Goal: Communication & Community: Answer question/provide support

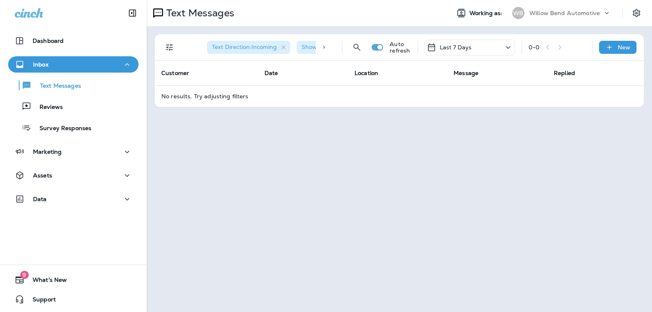
click at [470, 48] on p "Last 7 Days" at bounding box center [455, 47] width 32 height 7
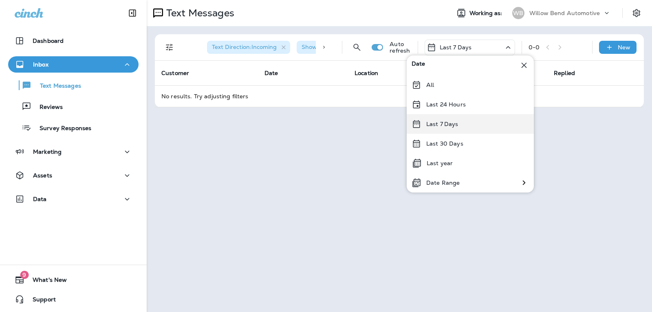
click at [454, 127] on p "Last 7 Days" at bounding box center [442, 124] width 32 height 7
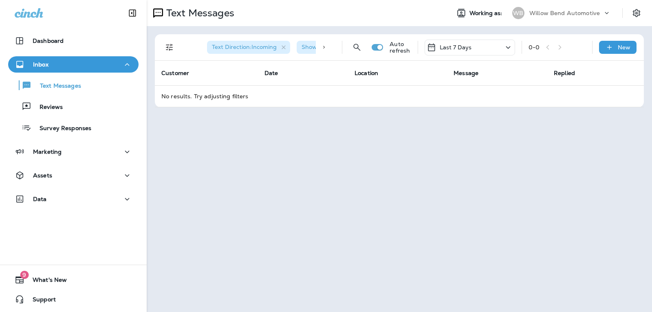
click at [474, 52] on div "Last 7 Days" at bounding box center [469, 48] width 90 height 16
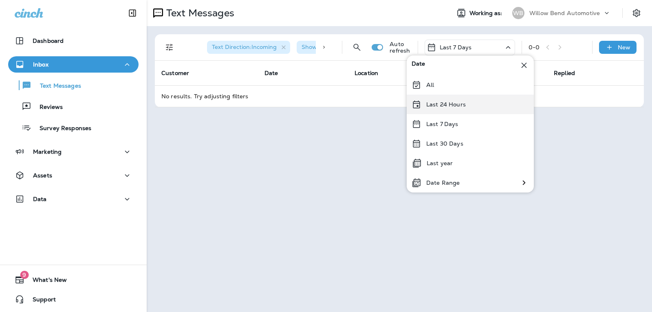
click at [467, 99] on div "Last 24 Hours" at bounding box center [469, 104] width 127 height 20
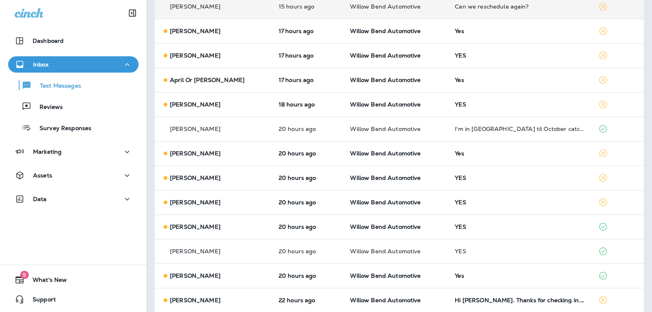
scroll to position [10, 0]
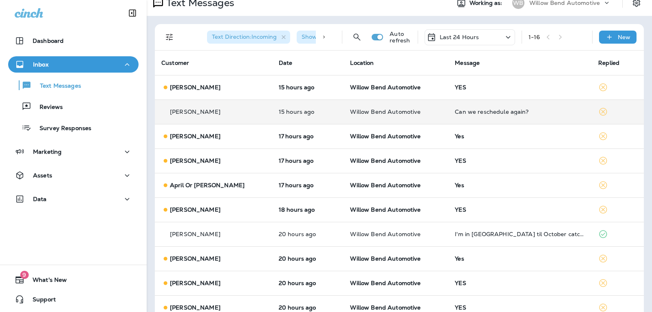
click at [478, 115] on td "Can we reschedule again?" at bounding box center [519, 111] width 143 height 24
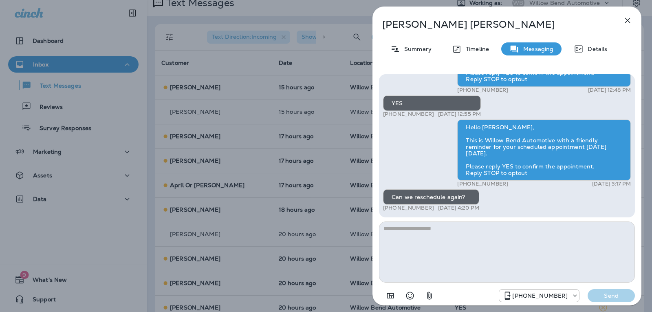
click at [436, 232] on textarea at bounding box center [507, 251] width 256 height 61
type textarea "*"
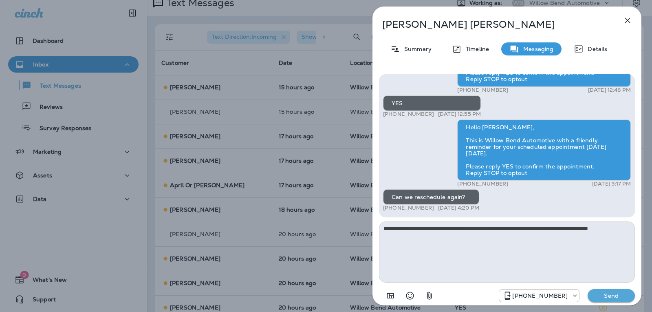
type textarea "**********"
click at [599, 293] on p "Send" at bounding box center [611, 295] width 34 height 7
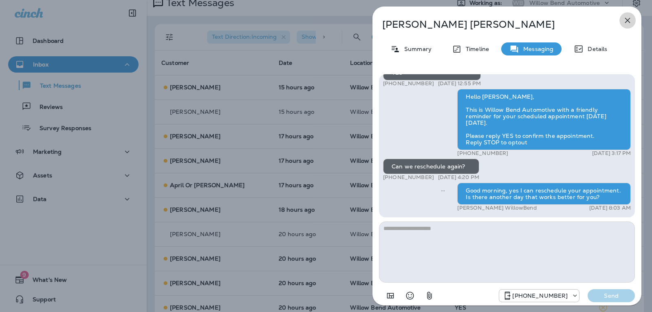
click at [628, 20] on icon "button" at bounding box center [627, 20] width 10 height 10
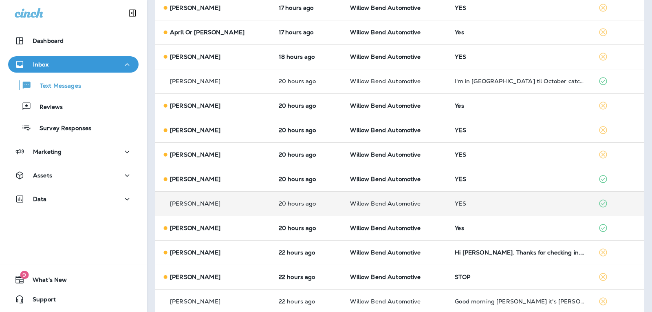
scroll to position [173, 0]
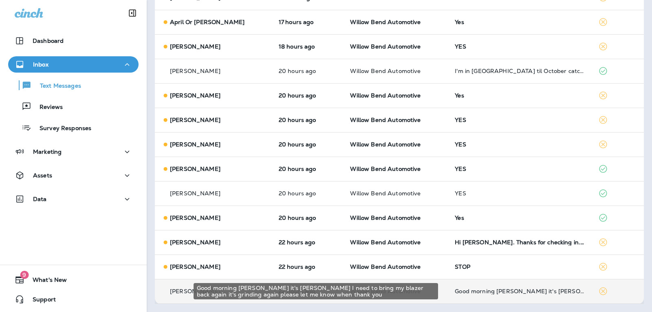
click at [523, 290] on div "Good morning [PERSON_NAME] it's [PERSON_NAME] I need to bring my blazer back ag…" at bounding box center [520, 291] width 130 height 7
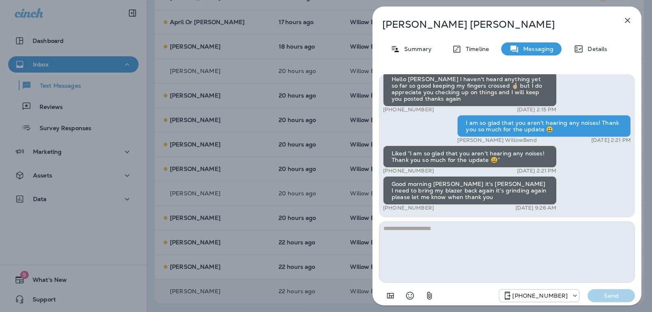
click at [440, 237] on textarea at bounding box center [507, 251] width 256 height 61
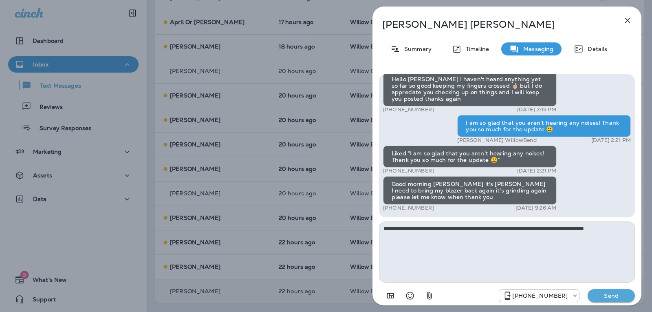
type textarea "**********"
click at [597, 299] on p "Send" at bounding box center [611, 295] width 34 height 7
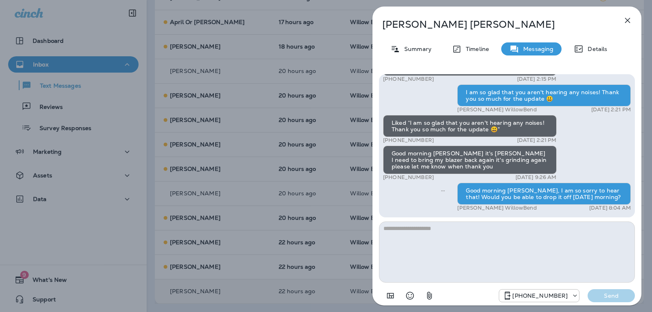
click at [626, 16] on icon "button" at bounding box center [627, 20] width 10 height 10
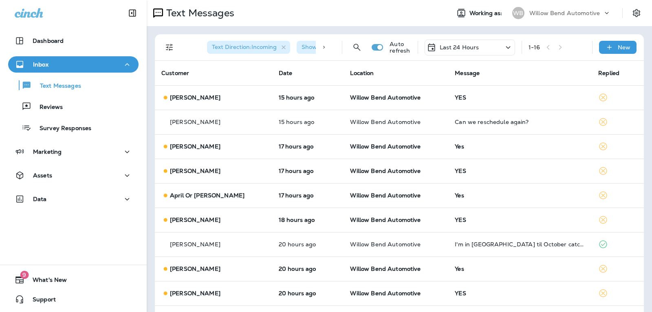
click at [471, 47] on p "Last 24 Hours" at bounding box center [459, 47] width 40 height 7
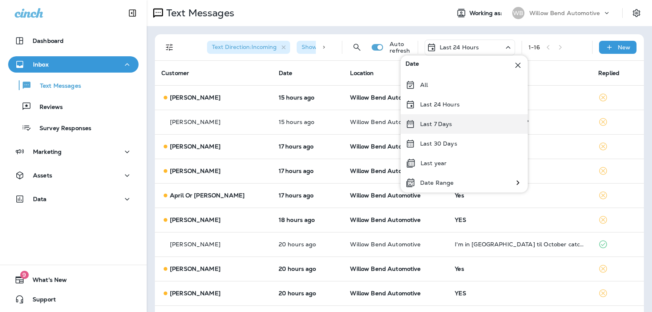
click at [455, 123] on div "Last 7 Days" at bounding box center [463, 124] width 127 height 20
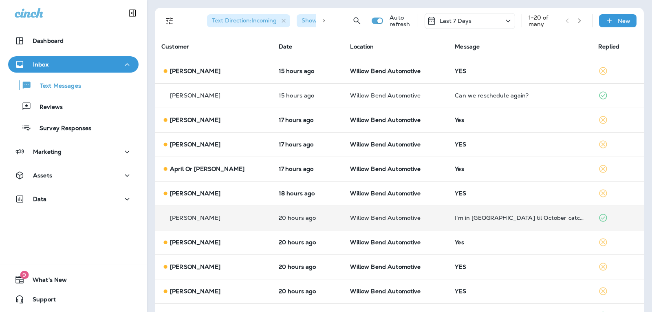
scroll to position [41, 0]
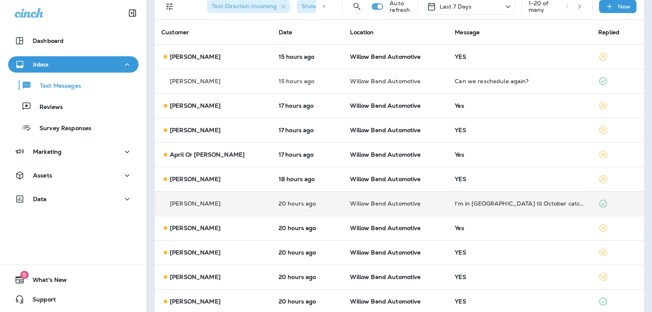
click at [554, 197] on td "I'm in [GEOGRAPHIC_DATA] til October catch you on the next one" at bounding box center [519, 203] width 143 height 24
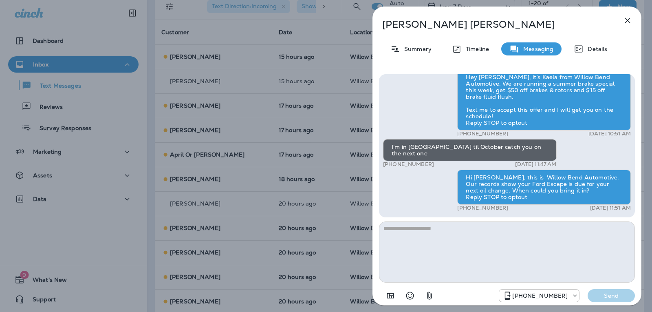
click at [626, 22] on icon "button" at bounding box center [627, 20] width 5 height 5
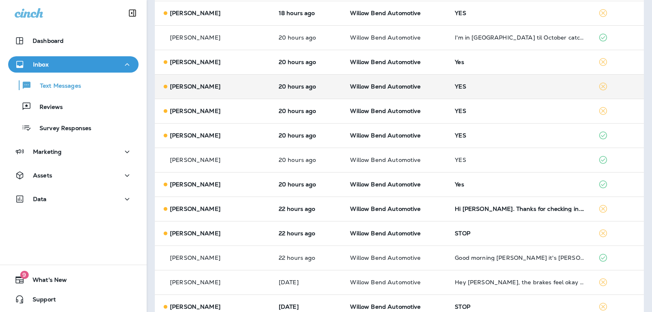
scroll to position [189, 0]
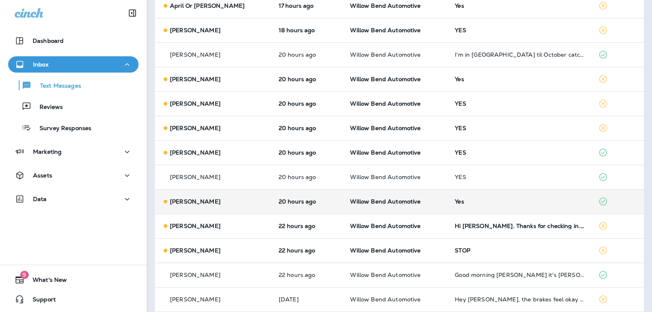
click at [551, 203] on div "Yes" at bounding box center [520, 201] width 130 height 7
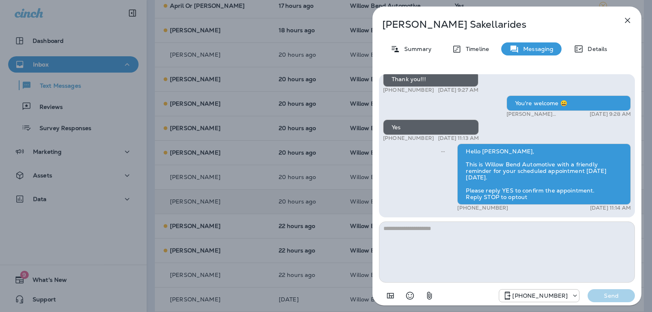
click at [451, 245] on textarea at bounding box center [507, 251] width 256 height 61
type textarea "**********"
click at [608, 296] on p "Send" at bounding box center [611, 295] width 34 height 7
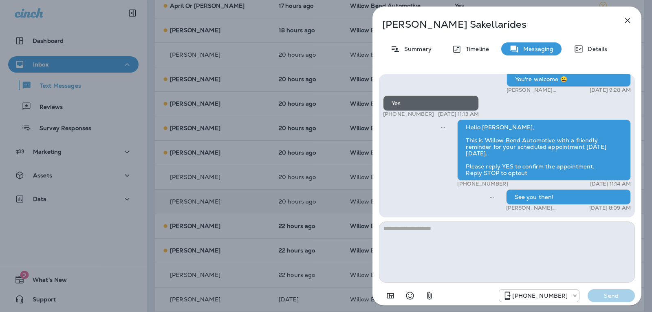
click at [628, 15] on button "button" at bounding box center [627, 20] width 16 height 16
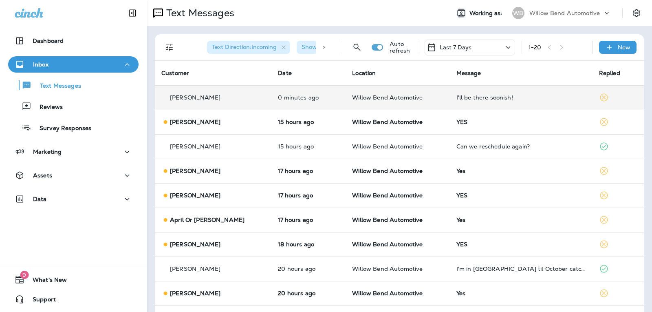
click at [516, 93] on td "I'll be there soonish!" at bounding box center [521, 97] width 143 height 24
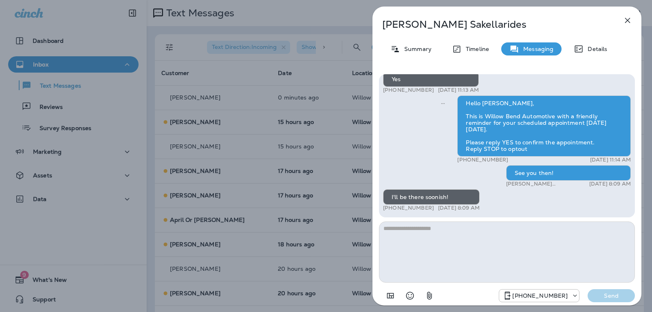
click at [413, 226] on textarea at bounding box center [507, 251] width 256 height 61
type textarea "**********"
click at [608, 297] on p "Send" at bounding box center [611, 295] width 34 height 7
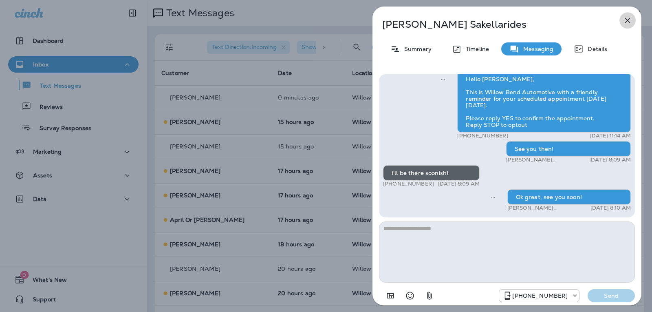
click at [630, 15] on icon "button" at bounding box center [627, 20] width 10 height 10
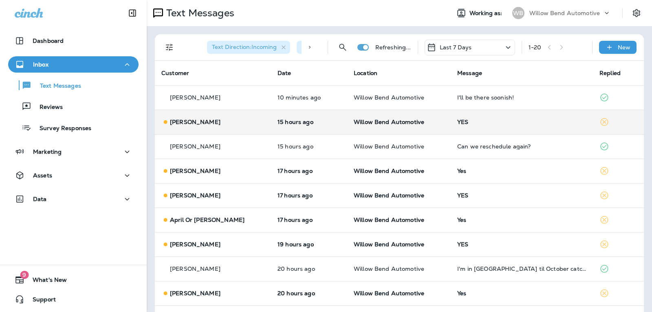
click at [505, 127] on td "YES" at bounding box center [521, 122] width 142 height 24
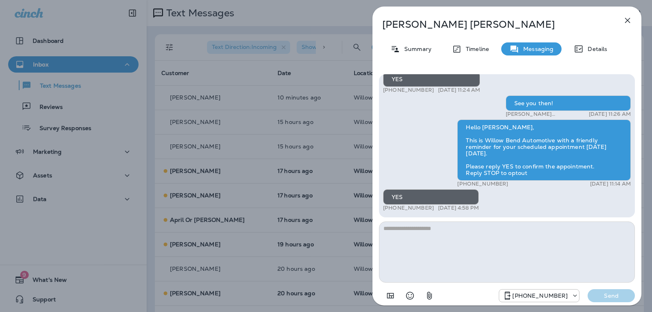
click at [409, 246] on textarea at bounding box center [507, 251] width 256 height 61
type textarea "**********"
click at [630, 293] on button "Send" at bounding box center [610, 295] width 47 height 13
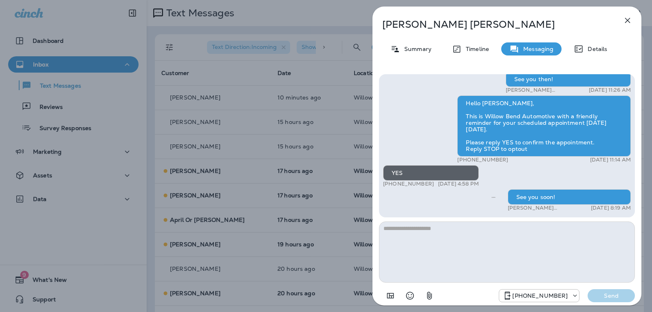
click at [630, 21] on icon "button" at bounding box center [627, 20] width 10 height 10
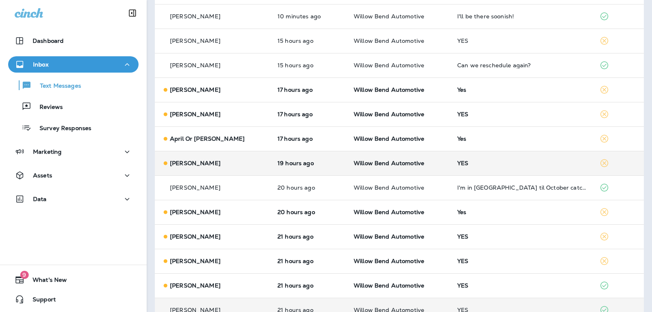
scroll to position [81, 0]
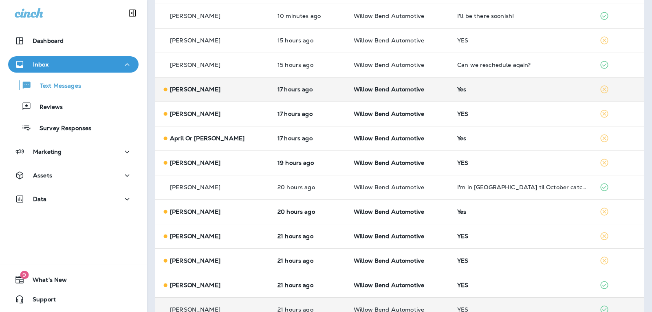
click at [477, 94] on td "Yes" at bounding box center [521, 89] width 142 height 24
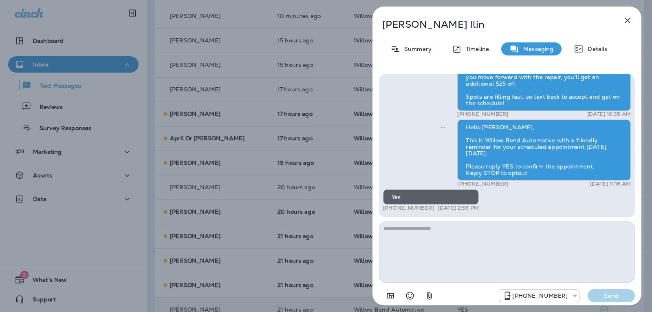
click at [408, 238] on textarea at bounding box center [507, 251] width 256 height 61
type textarea "**********"
click at [602, 296] on p "Send" at bounding box center [611, 295] width 34 height 7
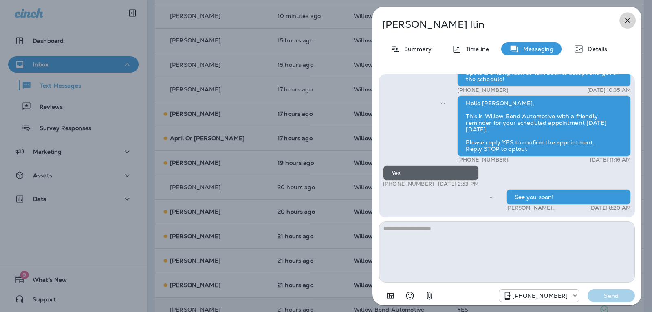
click at [627, 26] on button "button" at bounding box center [627, 20] width 16 height 16
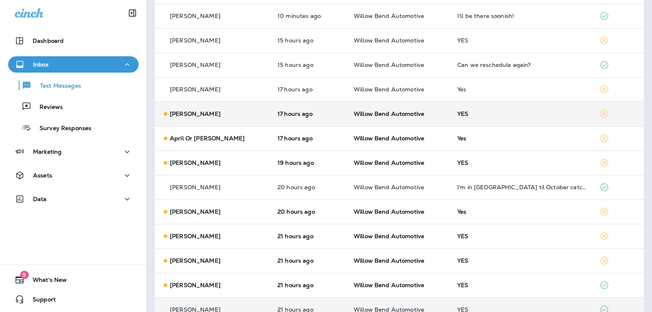
click at [482, 122] on td "YES" at bounding box center [521, 113] width 142 height 24
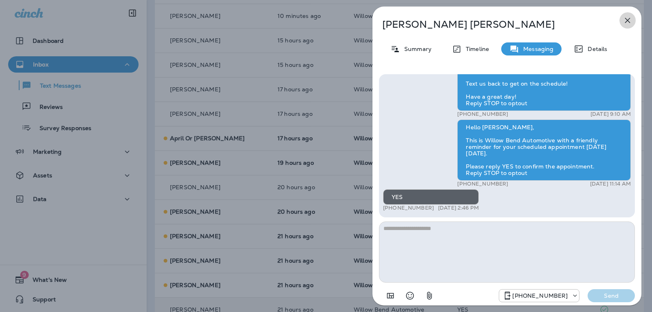
click at [626, 25] on button "button" at bounding box center [627, 20] width 16 height 16
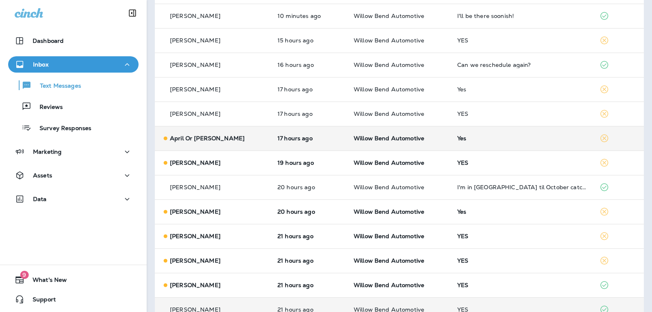
click at [494, 139] on div "Yes" at bounding box center [521, 138] width 129 height 7
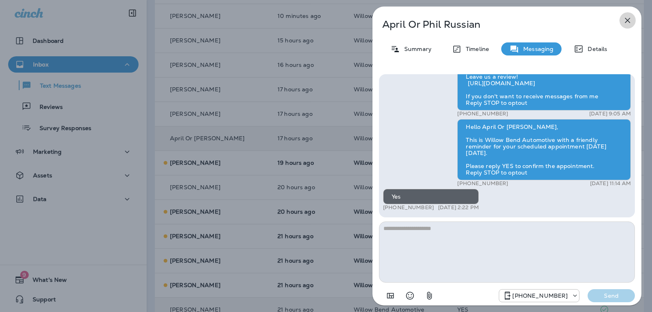
click at [627, 19] on icon "button" at bounding box center [627, 20] width 10 height 10
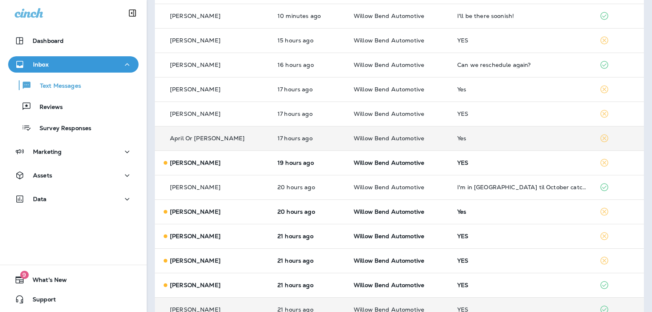
click at [468, 166] on td "YES" at bounding box center [521, 162] width 142 height 24
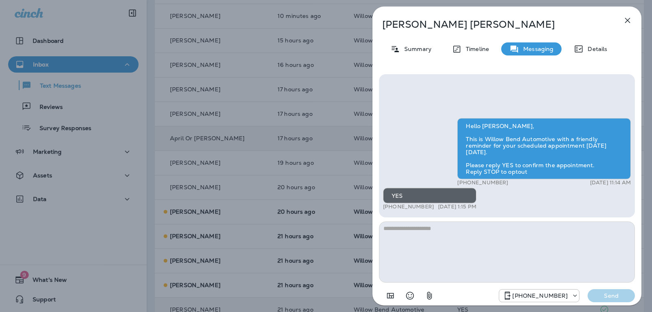
click at [625, 20] on icon "button" at bounding box center [627, 20] width 10 height 10
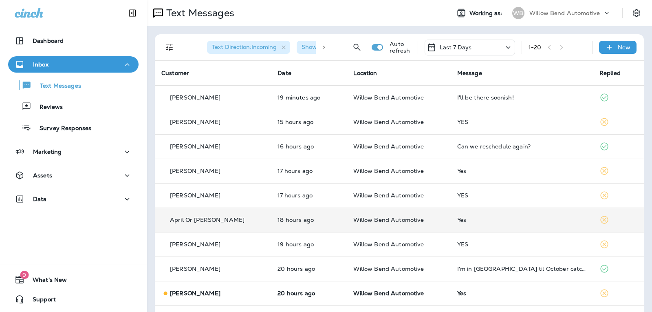
click at [470, 46] on div "Last 7 Days" at bounding box center [469, 48] width 90 height 16
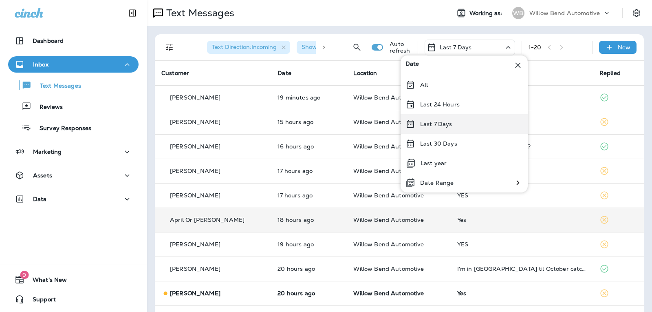
click at [454, 125] on div "Last 7 Days" at bounding box center [463, 124] width 127 height 20
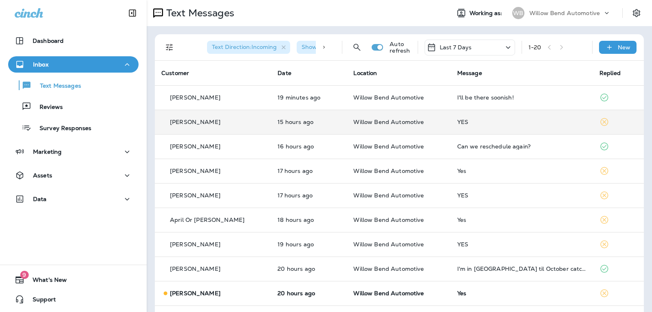
click at [483, 122] on div "YES" at bounding box center [521, 122] width 129 height 7
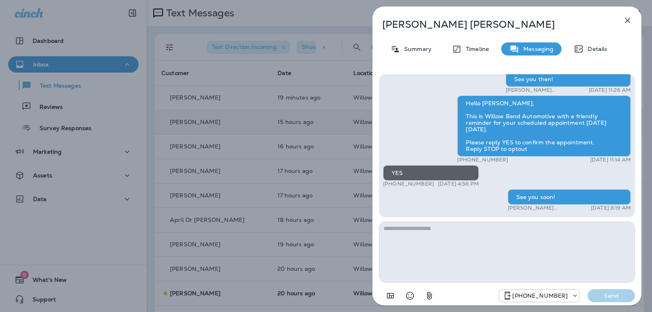
click at [631, 24] on icon "button" at bounding box center [627, 20] width 10 height 10
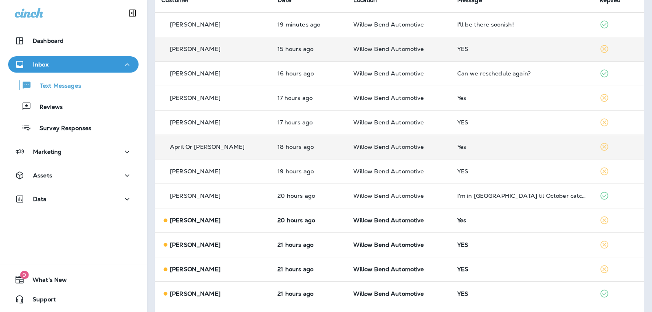
scroll to position [81, 0]
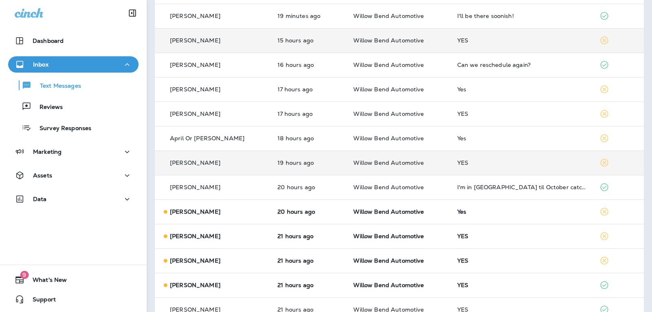
click at [511, 168] on td "YES" at bounding box center [521, 162] width 142 height 24
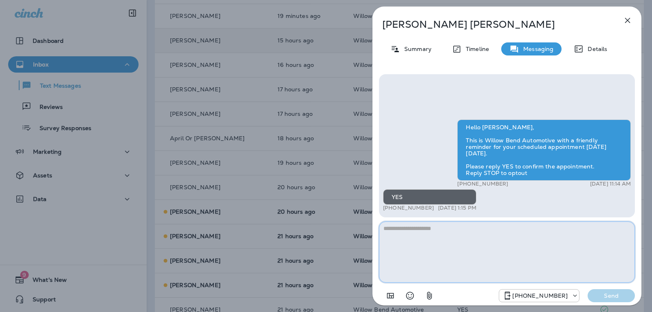
click at [441, 231] on textarea at bounding box center [507, 251] width 256 height 61
type textarea "*"
type textarea "**********"
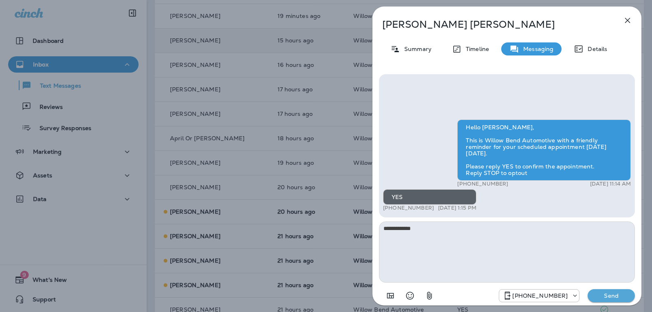
click at [623, 297] on p "Send" at bounding box center [611, 295] width 34 height 7
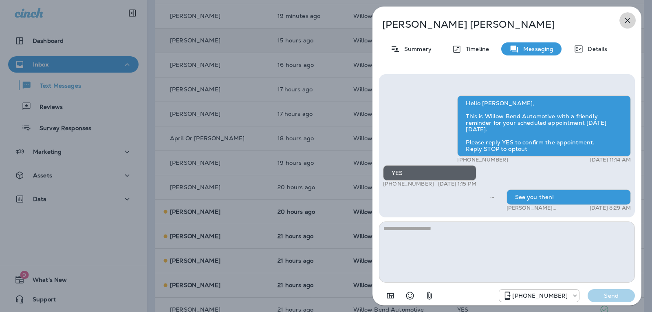
click at [628, 19] on icon "button" at bounding box center [627, 20] width 10 height 10
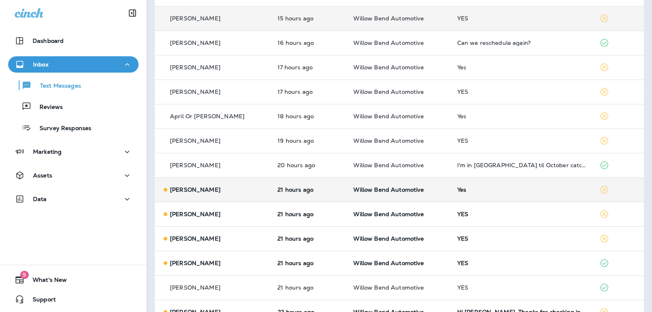
scroll to position [163, 0]
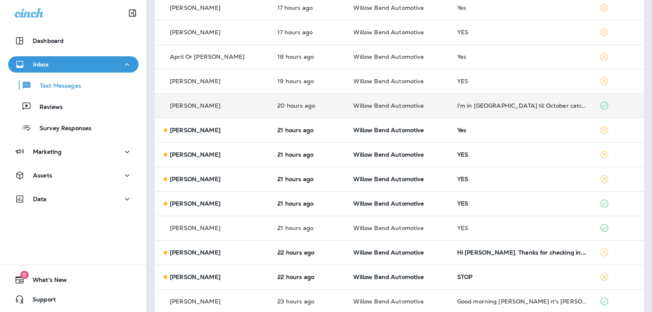
click at [539, 108] on div "I'm in [GEOGRAPHIC_DATA] til October catch you on the next one" at bounding box center [521, 105] width 129 height 7
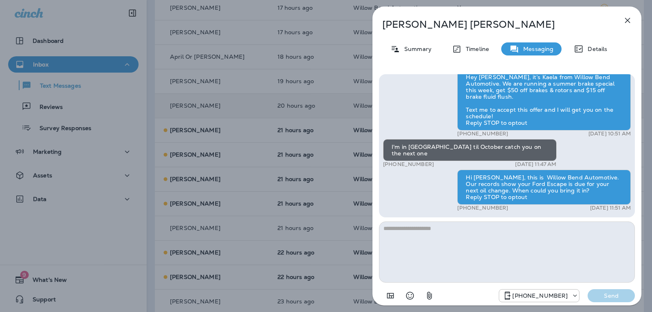
click at [402, 231] on textarea at bounding box center [507, 251] width 256 height 61
click at [411, 291] on icon "Select an emoji" at bounding box center [410, 295] width 10 height 10
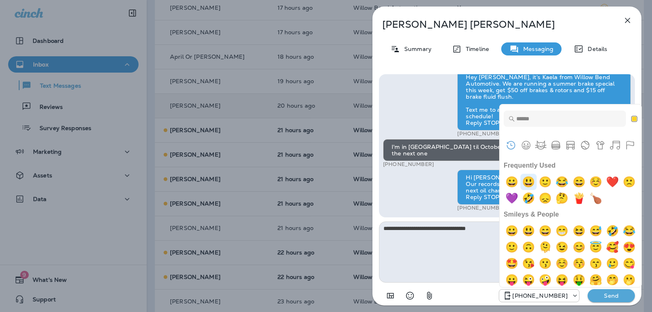
click at [534, 176] on img "smiley" at bounding box center [528, 181] width 16 height 16
type textarea "**********"
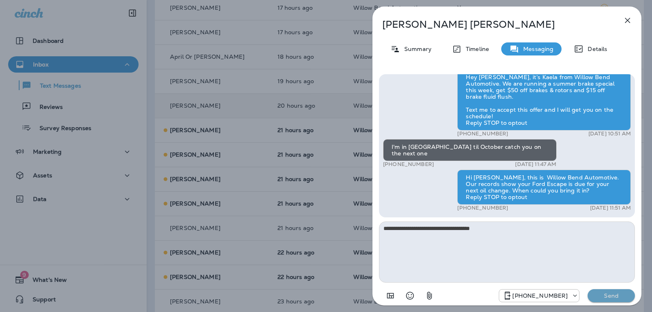
click at [600, 291] on button "Send" at bounding box center [610, 295] width 47 height 13
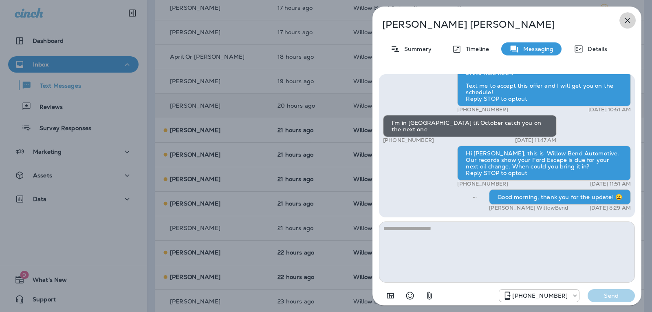
click at [631, 19] on icon "button" at bounding box center [627, 20] width 10 height 10
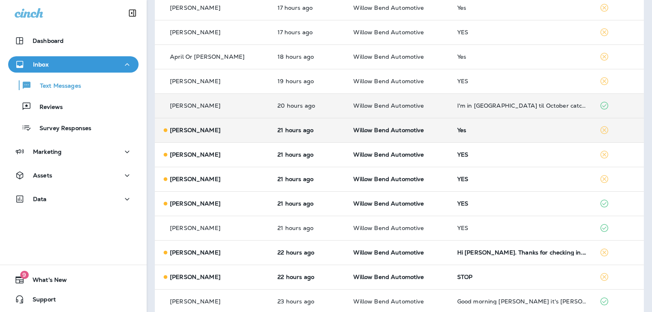
click at [495, 134] on td "Yes" at bounding box center [521, 130] width 142 height 24
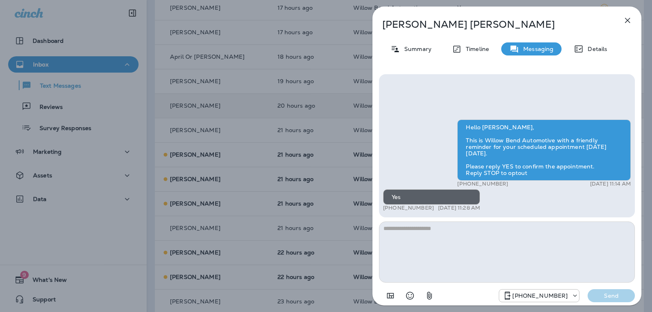
click at [633, 19] on button "button" at bounding box center [627, 20] width 16 height 16
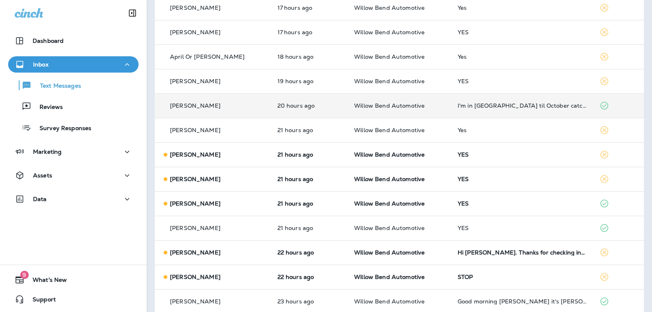
click at [490, 155] on div "YES" at bounding box center [521, 154] width 129 height 7
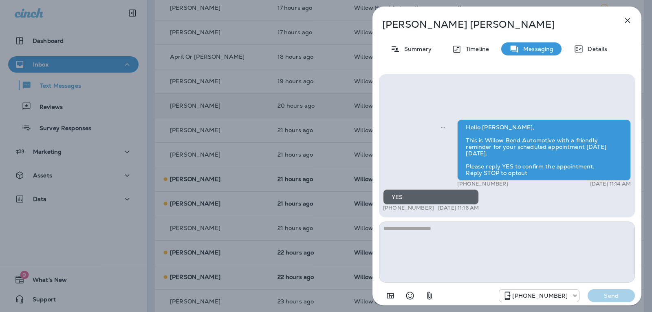
click at [629, 19] on icon "button" at bounding box center [627, 20] width 5 height 5
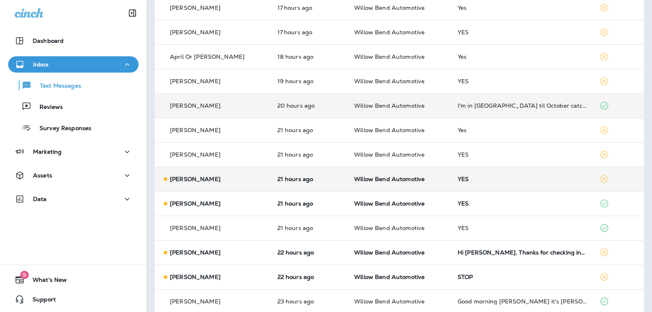
click at [470, 177] on div "YES" at bounding box center [521, 179] width 129 height 7
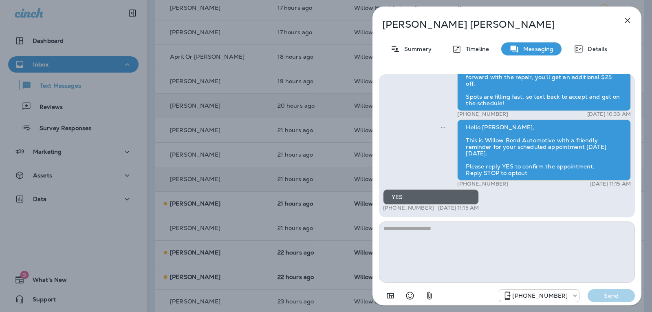
click at [625, 19] on icon "button" at bounding box center [627, 20] width 10 height 10
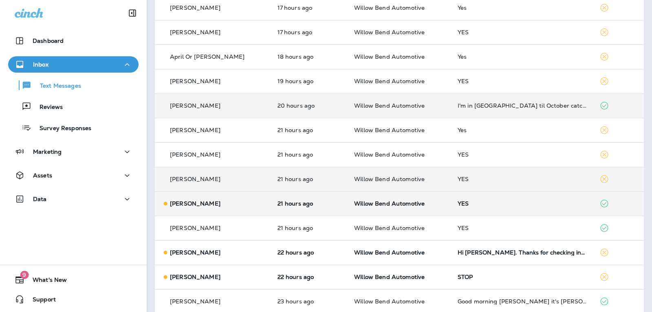
click at [457, 204] on div "YES" at bounding box center [521, 203] width 129 height 7
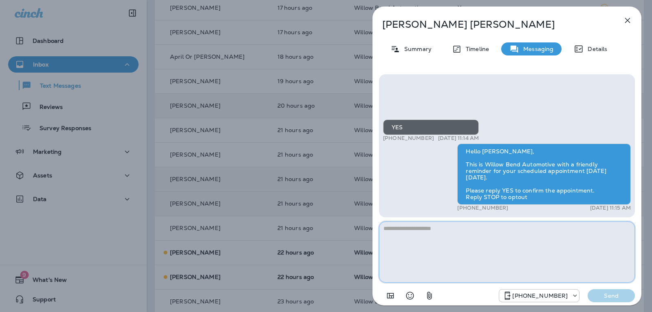
click at [505, 234] on textarea at bounding box center [507, 251] width 256 height 61
type textarea "**********"
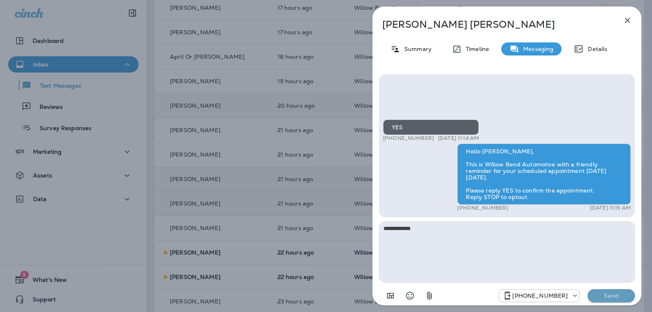
click at [624, 295] on p "Send" at bounding box center [611, 295] width 34 height 7
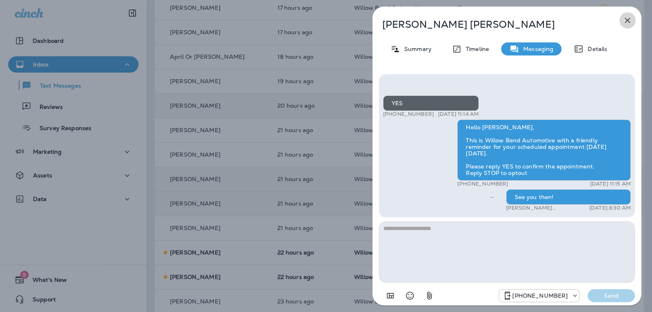
click at [629, 16] on icon "button" at bounding box center [627, 20] width 10 height 10
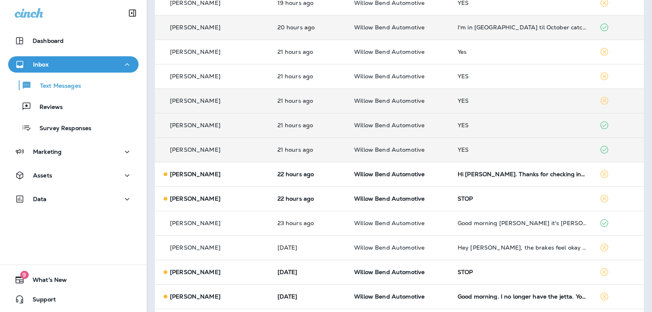
scroll to position [244, 0]
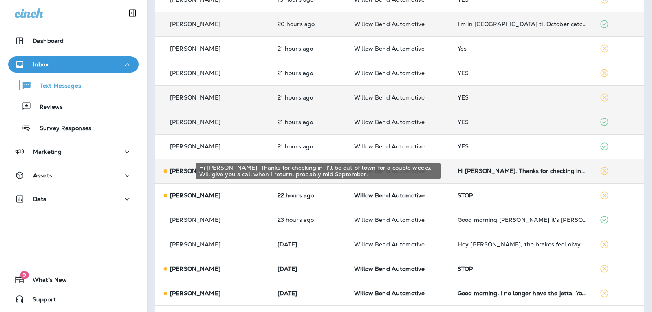
click at [516, 169] on div "Hi [PERSON_NAME]. Thanks for checking in. I'll be out of town for a couple week…" at bounding box center [521, 170] width 129 height 7
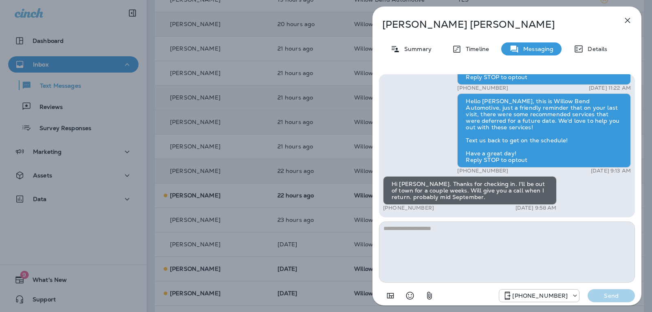
click at [417, 233] on textarea at bounding box center [507, 251] width 256 height 61
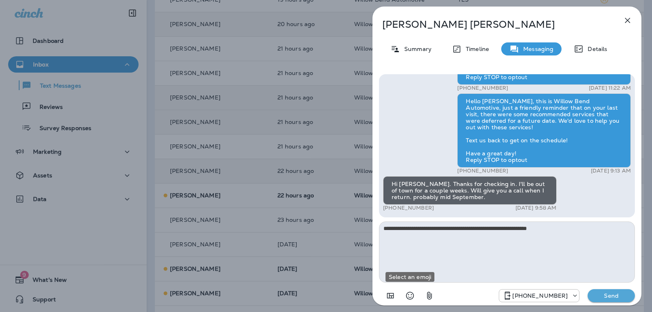
click at [410, 301] on button "Select an emoji" at bounding box center [410, 295] width 16 height 16
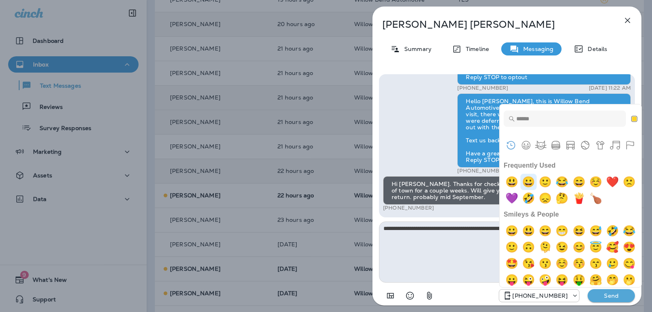
click at [536, 178] on img "grinning" at bounding box center [528, 181] width 16 height 16
type textarea "**********"
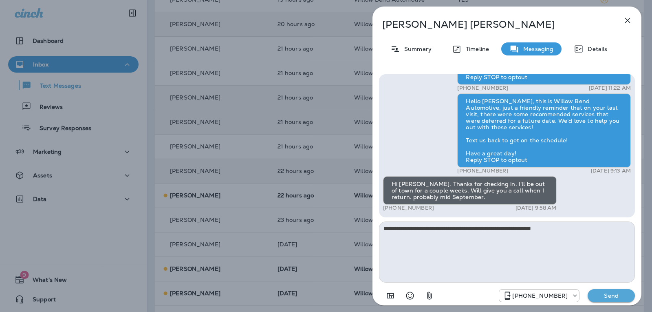
click at [621, 288] on div "[PHONE_NUMBER] Send" at bounding box center [507, 292] width 256 height 21
click at [623, 299] on p "Send" at bounding box center [611, 295] width 34 height 7
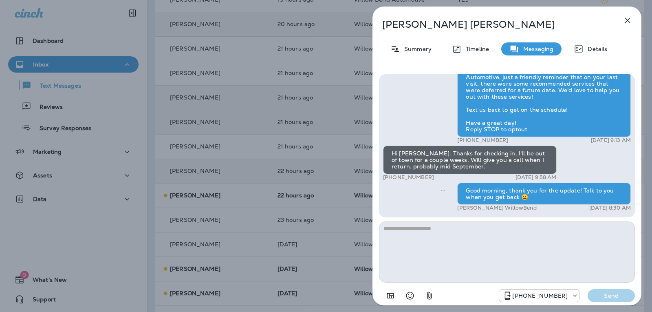
click at [628, 23] on icon "button" at bounding box center [627, 20] width 10 height 10
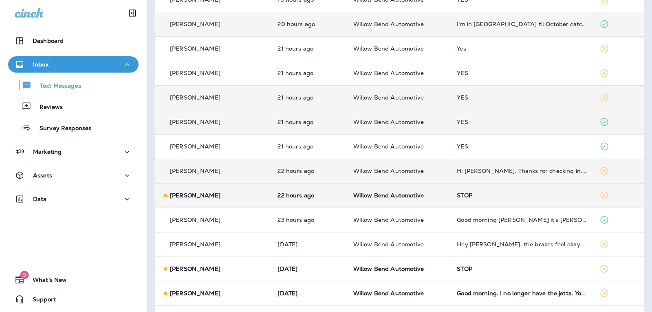
click at [495, 199] on td "STOP" at bounding box center [521, 195] width 142 height 24
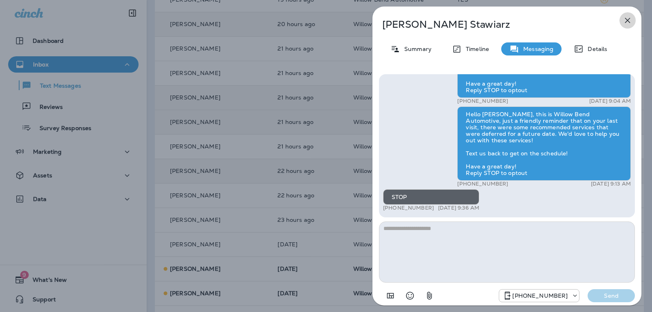
click at [628, 17] on icon "button" at bounding box center [627, 20] width 10 height 10
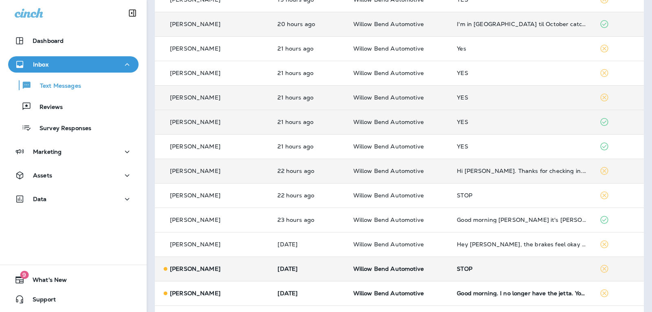
click at [476, 270] on div "STOP" at bounding box center [521, 268] width 129 height 7
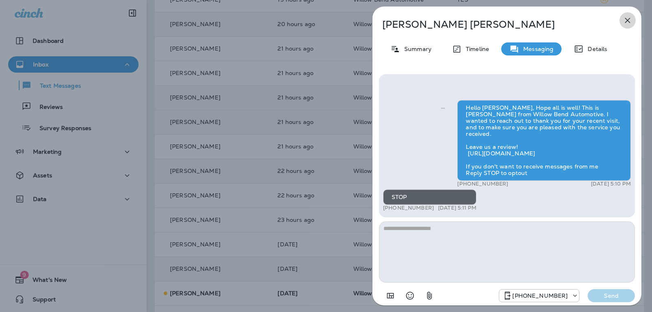
click at [628, 18] on icon "button" at bounding box center [627, 20] width 10 height 10
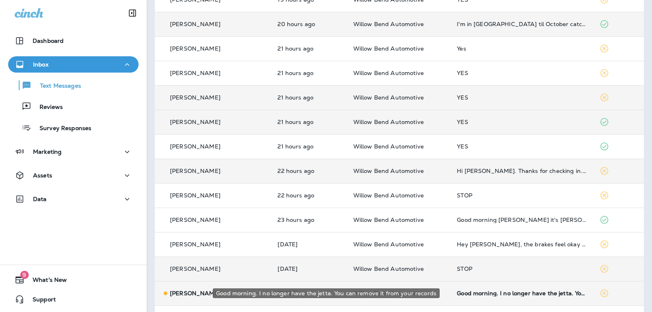
click at [512, 290] on div "Good morning. I no longer have the jetta. You can remove it from your records" at bounding box center [521, 293] width 129 height 7
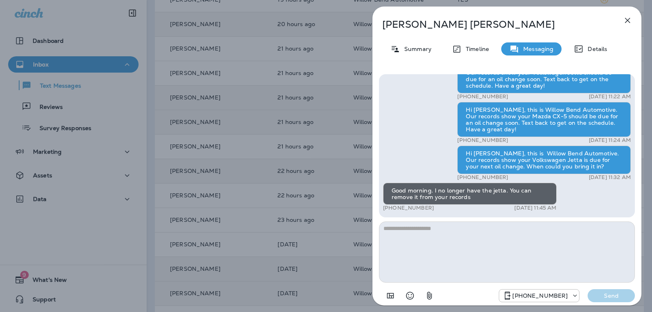
click at [421, 235] on textarea at bounding box center [507, 251] width 256 height 61
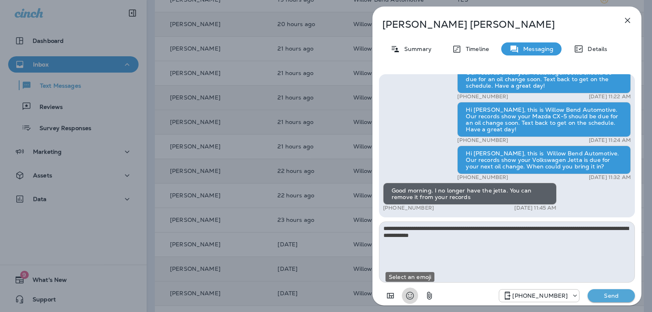
click at [412, 293] on icon "Select an emoji" at bounding box center [410, 295] width 10 height 10
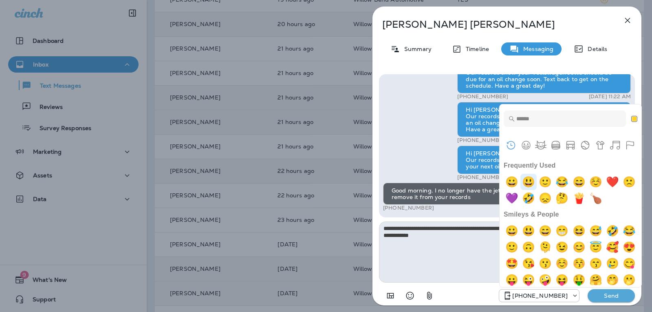
click at [533, 176] on img "smiley" at bounding box center [528, 181] width 16 height 16
type textarea "**********"
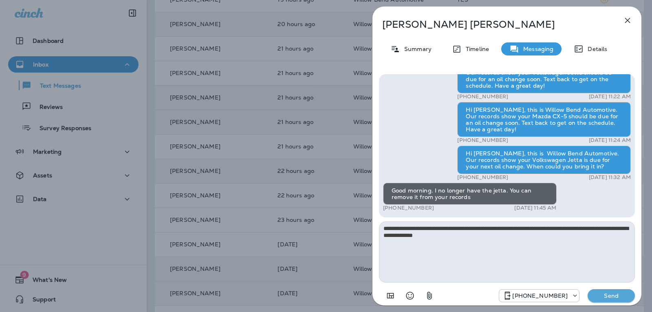
click at [611, 292] on p "Send" at bounding box center [611, 295] width 34 height 7
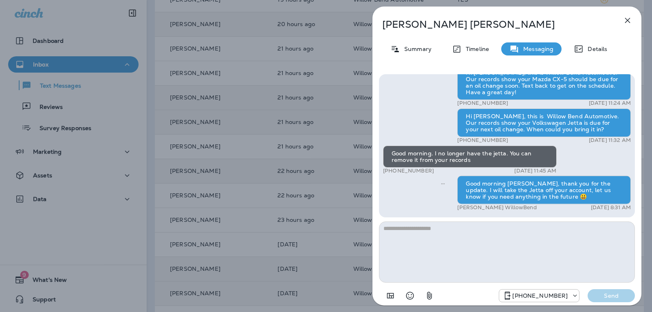
click at [630, 22] on icon "button" at bounding box center [627, 20] width 10 height 10
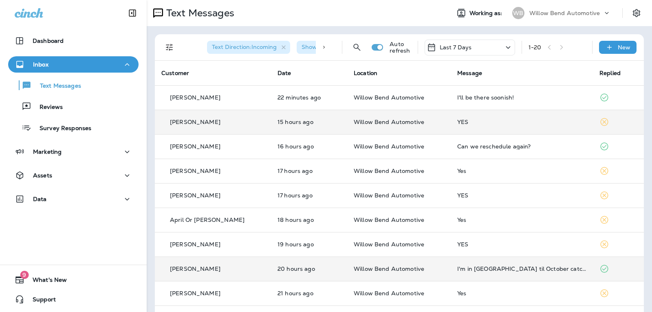
click at [470, 46] on div "Last 7 Days" at bounding box center [469, 48] width 90 height 16
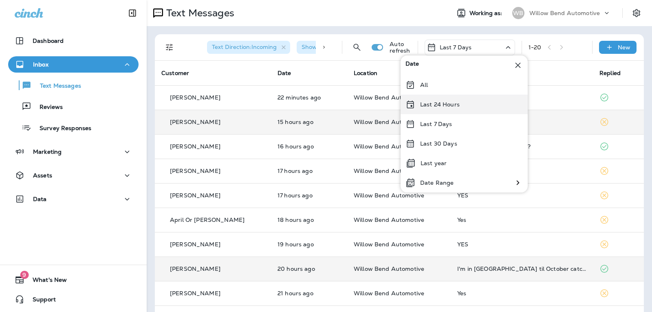
click at [455, 105] on p "Last 24 Hours" at bounding box center [440, 104] width 40 height 7
